Goal: Navigation & Orientation: Find specific page/section

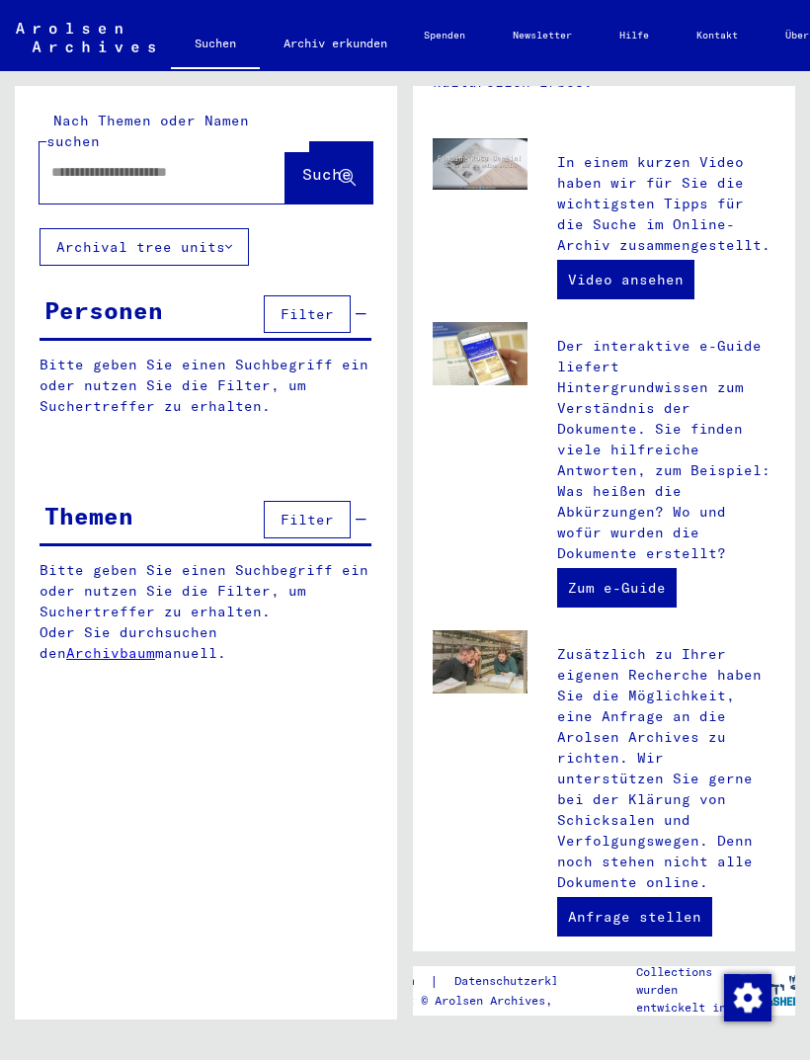
scroll to position [619, 0]
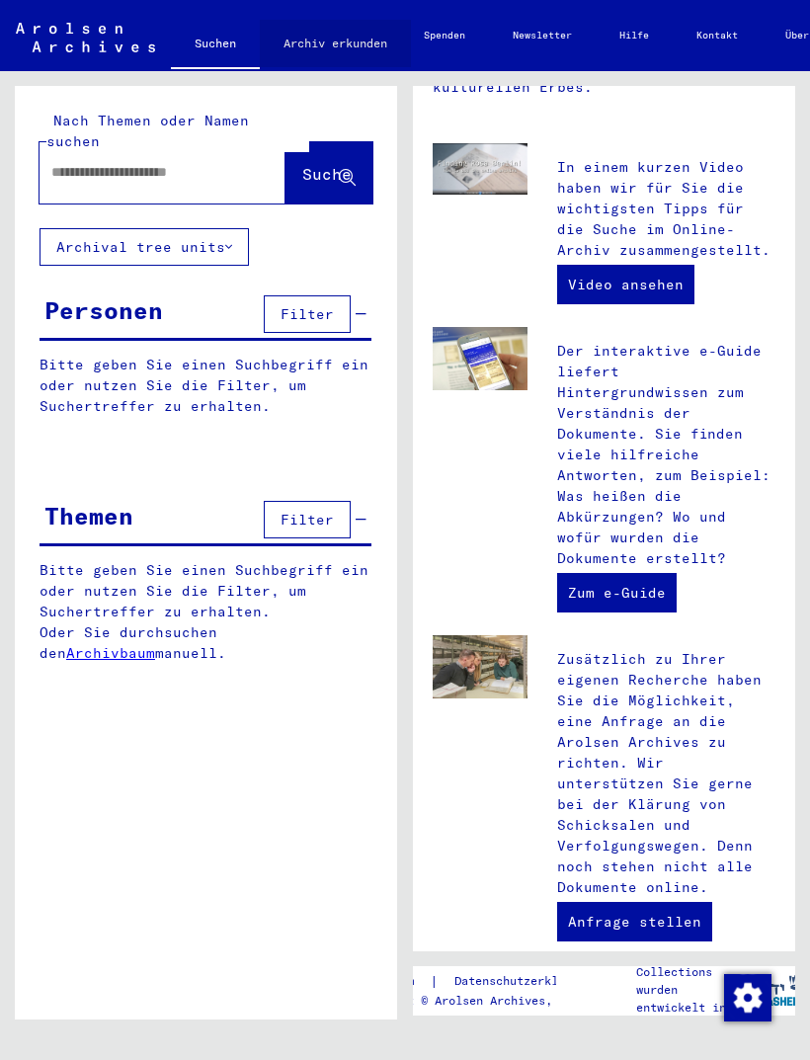
click at [358, 50] on link "Archiv erkunden" at bounding box center [335, 43] width 151 height 47
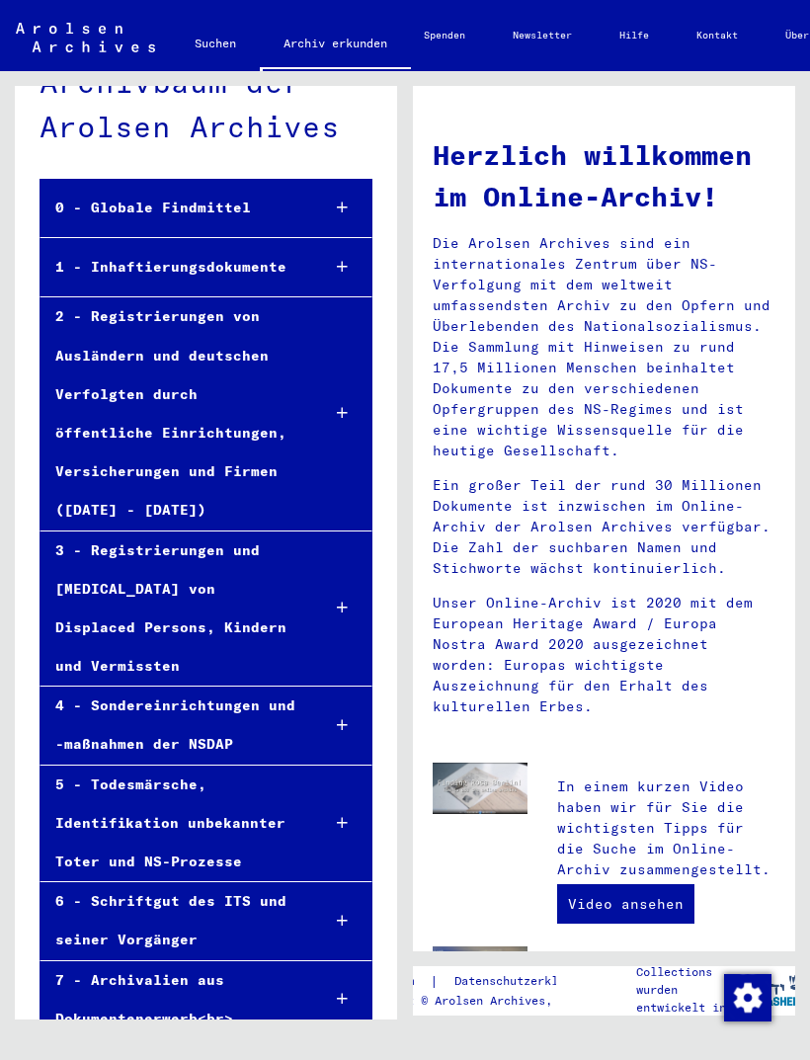
scroll to position [53, 0]
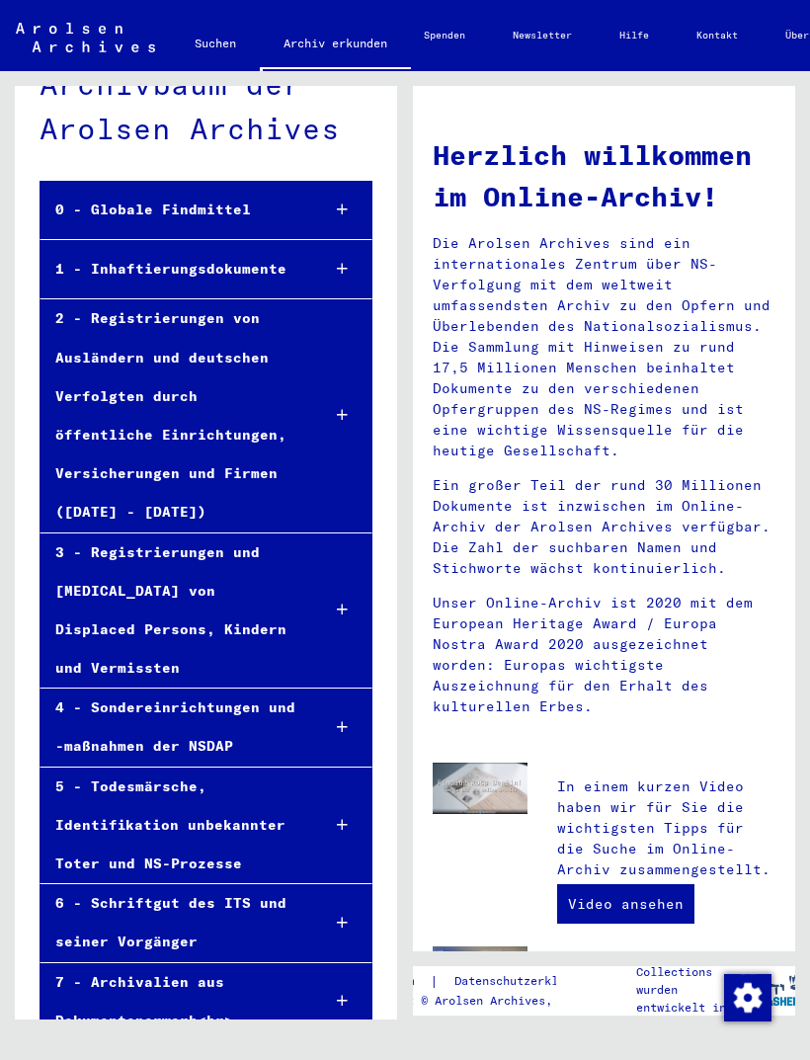
click at [206, 884] on div "6 - Schriftgut des ITS und seiner Vorgänger" at bounding box center [173, 922] width 264 height 77
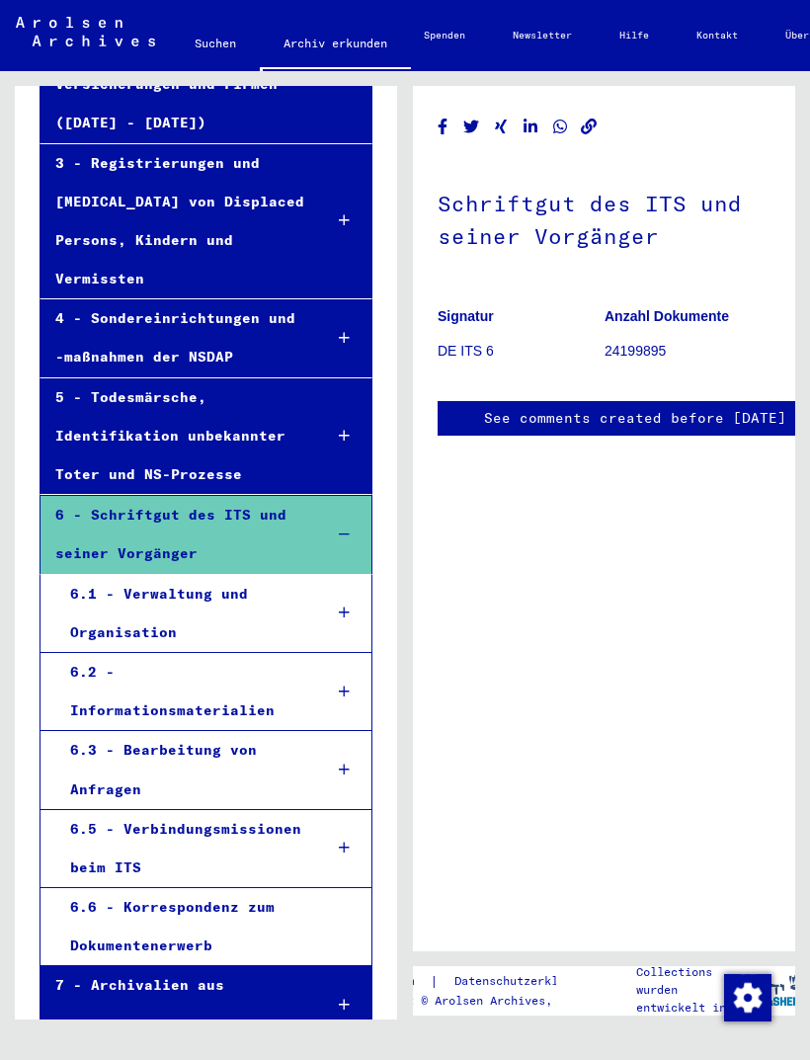
scroll to position [442, 0]
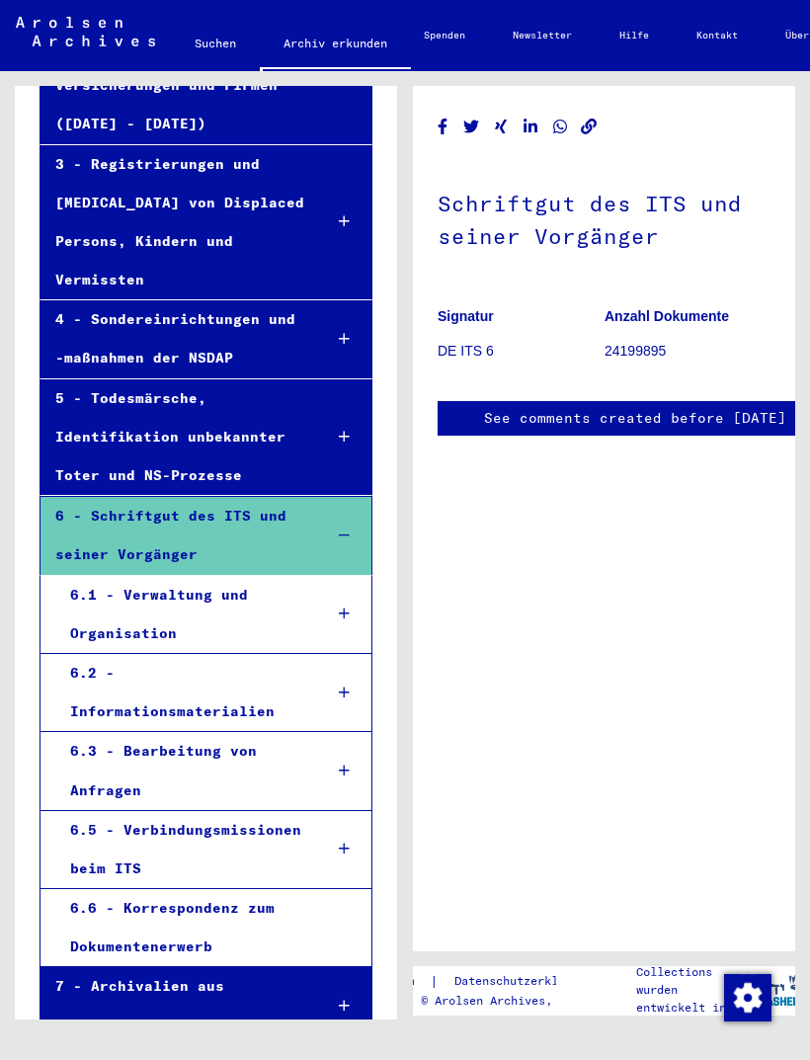
click at [161, 654] on div "6.2 - Informationsmaterialien" at bounding box center [181, 692] width 252 height 77
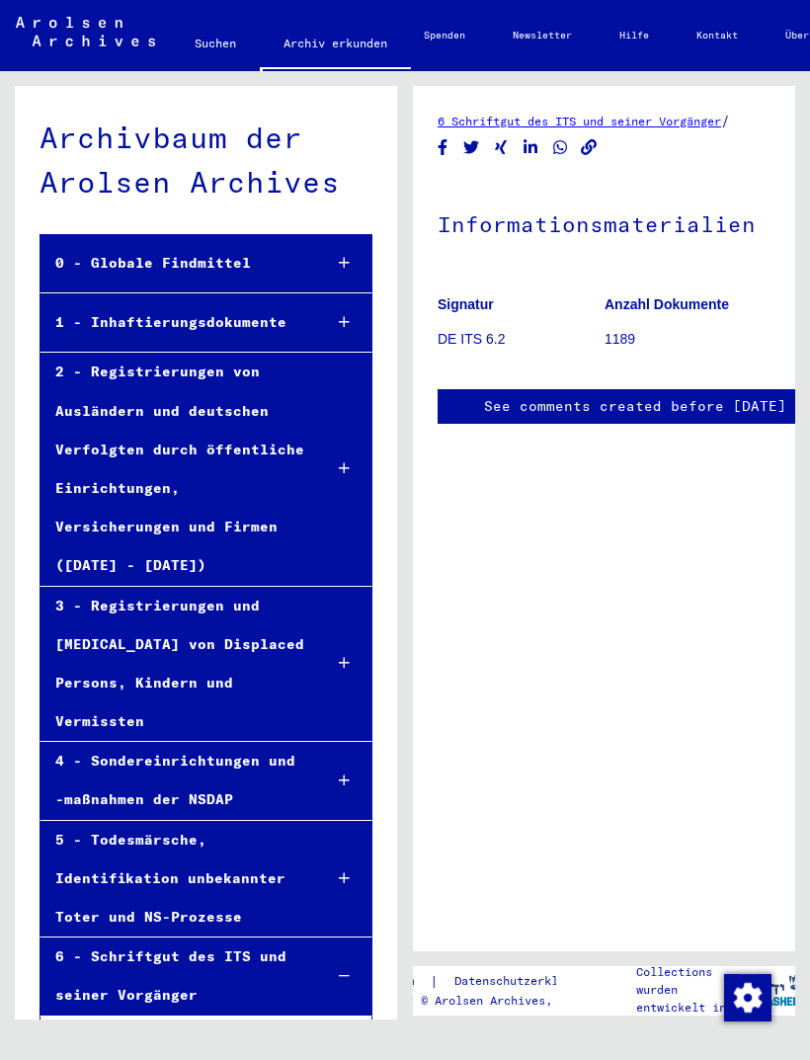
click at [131, 274] on div "0 - Globale Findmittel" at bounding box center [174, 263] width 266 height 39
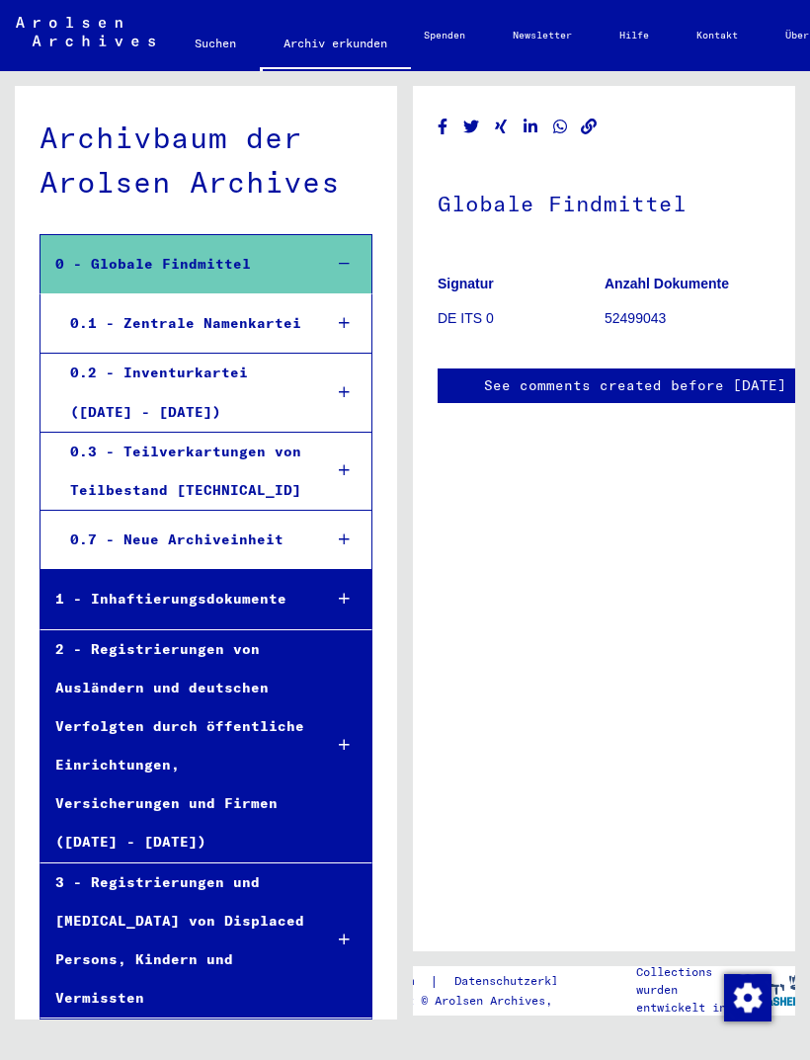
click at [168, 330] on div "0.1 - Zentrale Namenkartei" at bounding box center [181, 323] width 252 height 39
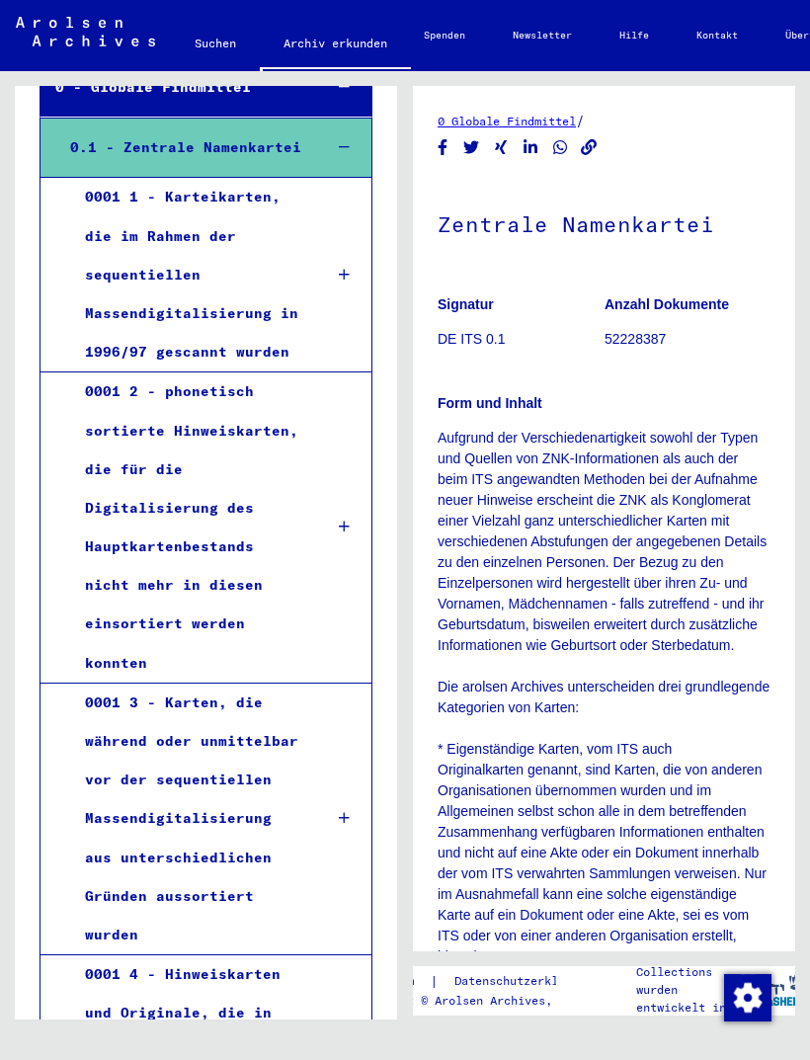
scroll to position [175, 0]
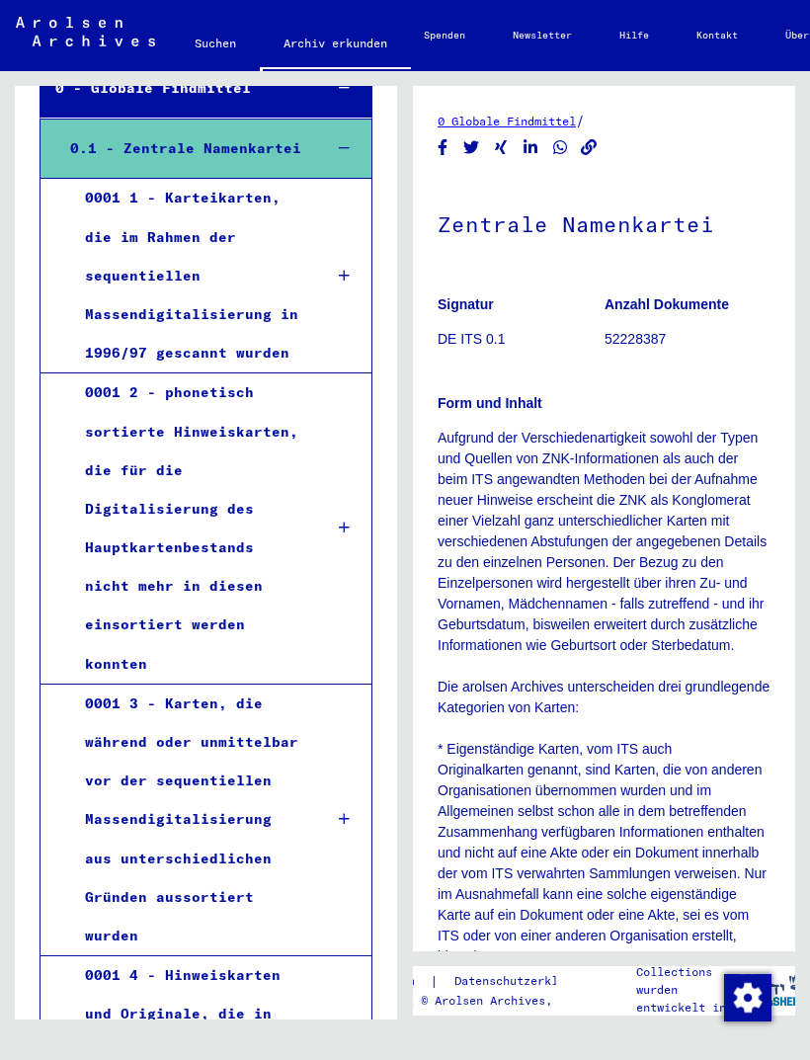
click at [155, 266] on div "0001 1 - Karteikarten, die im Rahmen der sequentiellen Massendigitalisierung in…" at bounding box center [188, 276] width 237 height 194
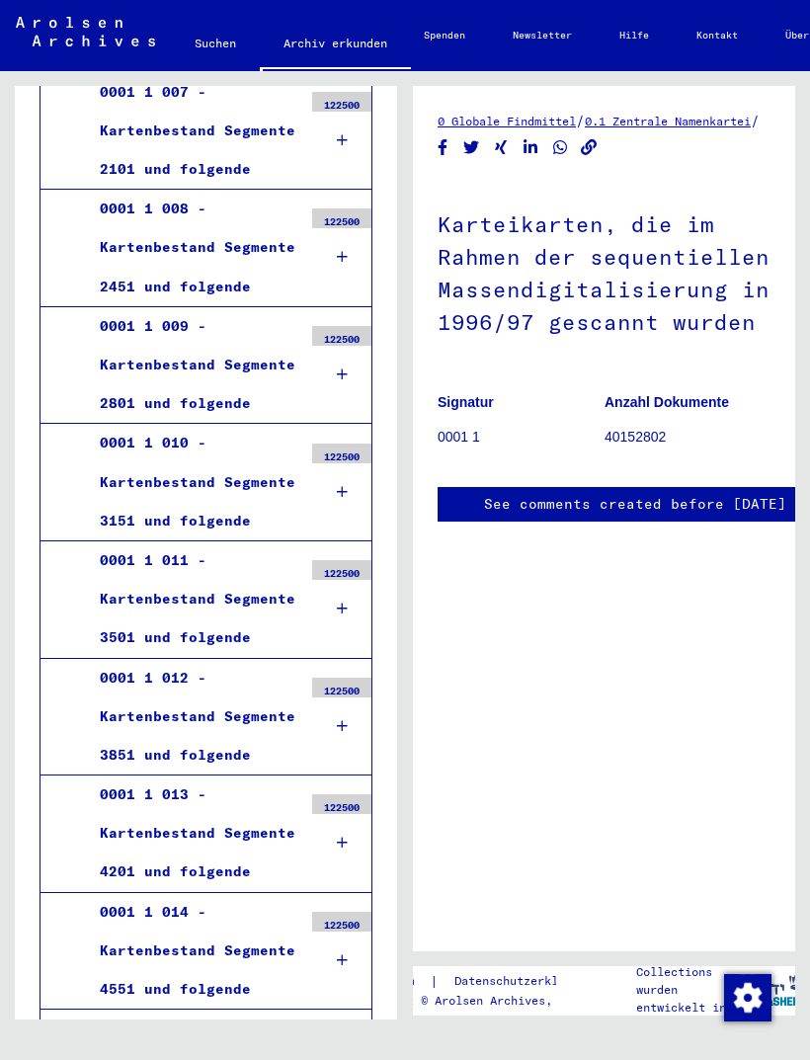
scroll to position [1181, 0]
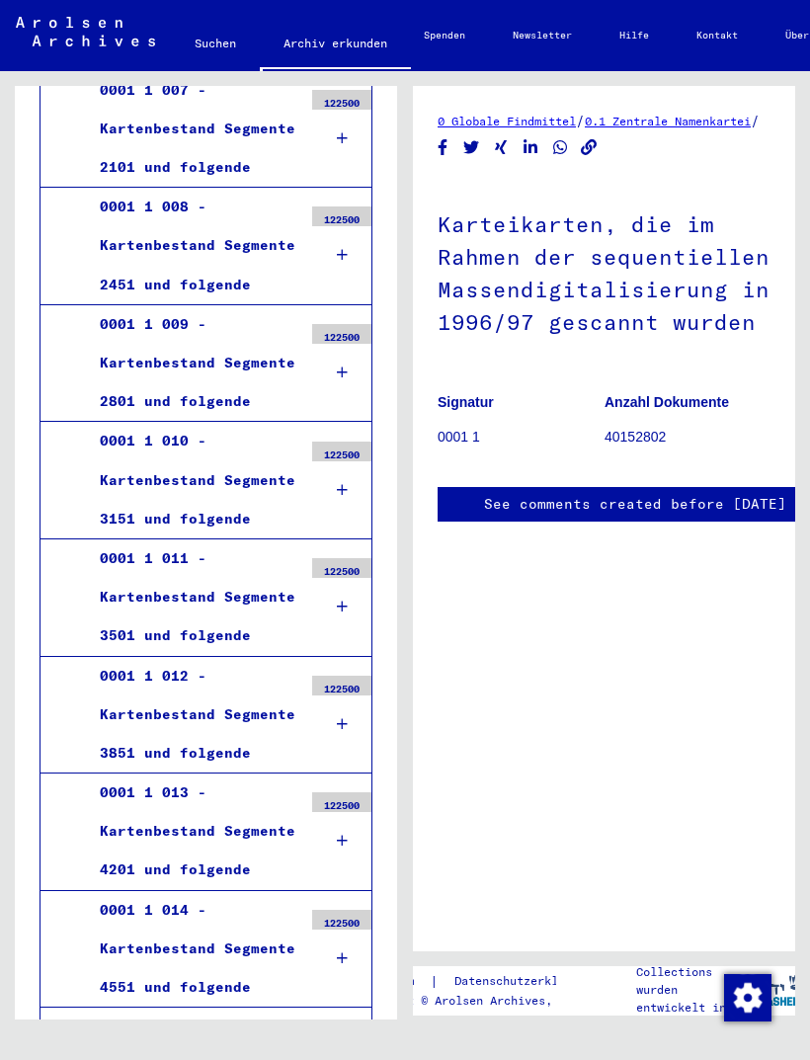
click at [152, 248] on div "0001 1 008 - Kartenbestand Segmente 2451 und folgende" at bounding box center [193, 246] width 217 height 117
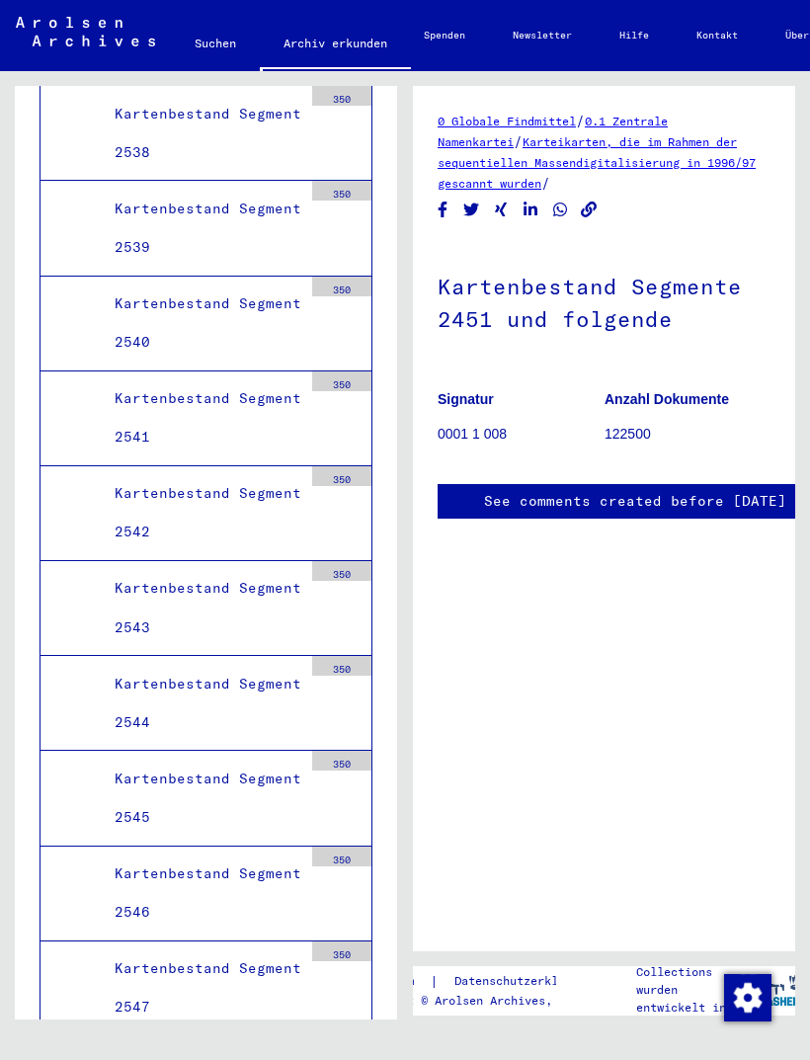
scroll to position [9670, 0]
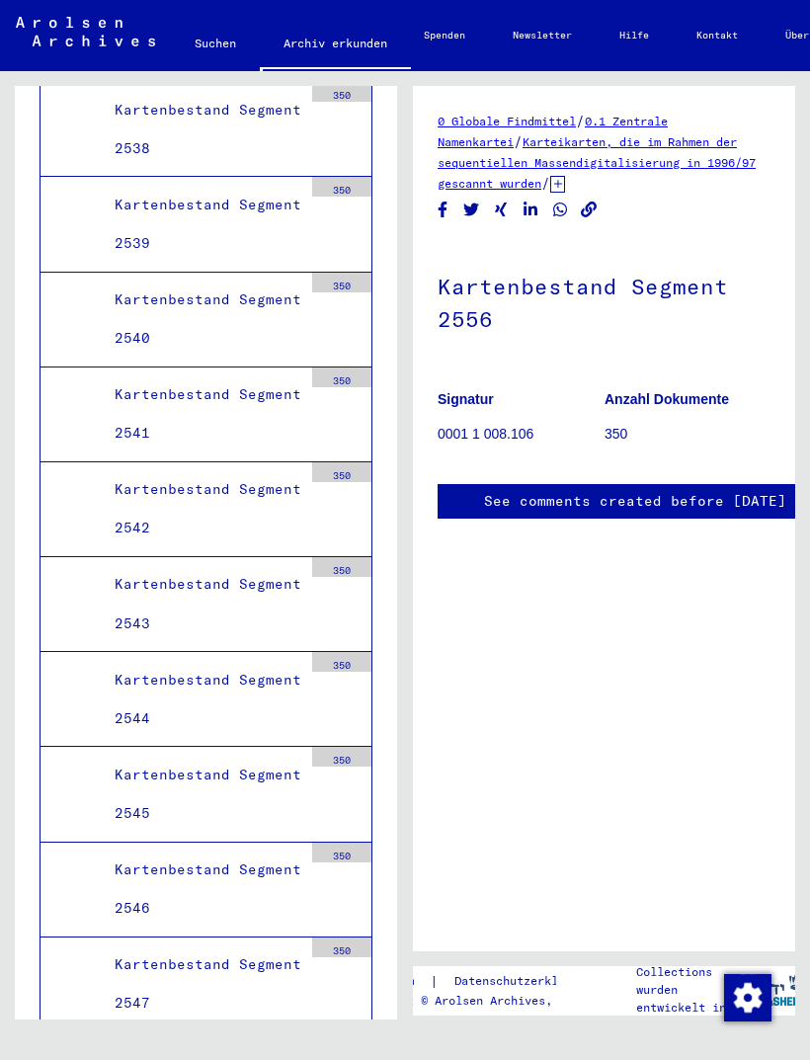
click at [631, 432] on p "350" at bounding box center [688, 434] width 166 height 21
click at [498, 435] on p "0001 1 008.106" at bounding box center [521, 434] width 166 height 21
click at [637, 436] on p "350" at bounding box center [688, 434] width 166 height 21
click at [647, 506] on link "See comments created before [DATE]" at bounding box center [635, 501] width 302 height 21
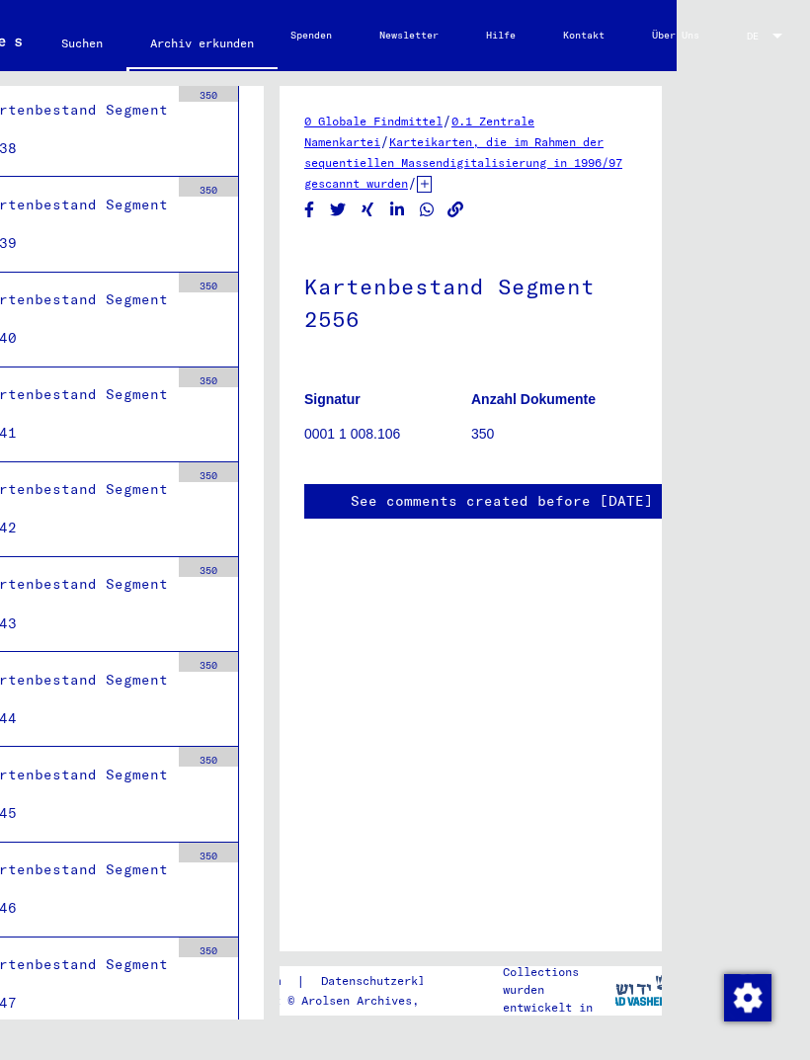
scroll to position [23, 149]
click at [589, 25] on link "Kontakt" at bounding box center [583, 35] width 89 height 47
